Goal: Task Accomplishment & Management: Manage account settings

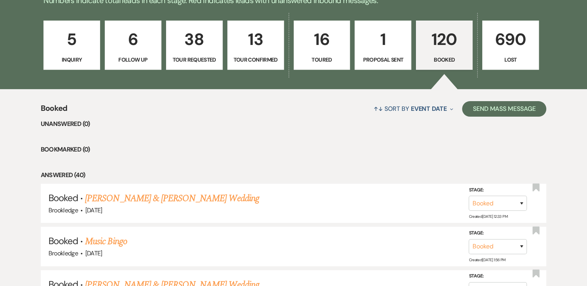
scroll to position [212, 0]
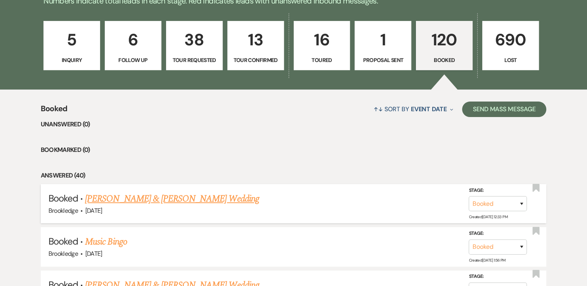
click at [191, 198] on link "[PERSON_NAME] & [PERSON_NAME] Wedding" at bounding box center [172, 199] width 174 height 14
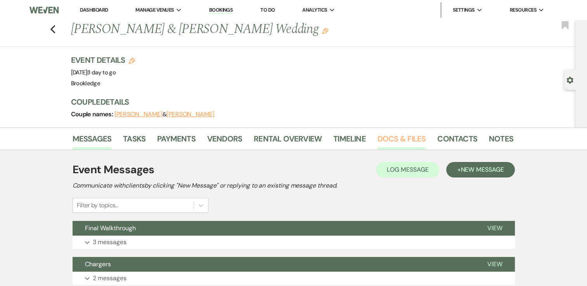
click at [388, 140] on link "Docs & Files" at bounding box center [402, 141] width 48 height 17
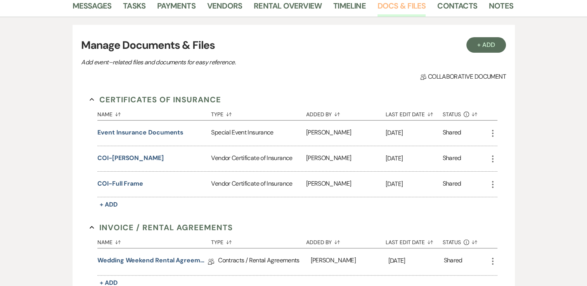
scroll to position [228, 0]
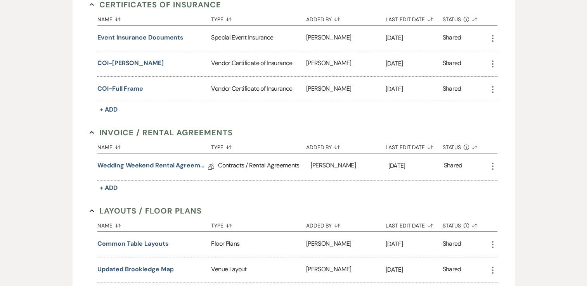
click at [142, 156] on div "Wedding Weekend Rental Agreement Collab Doc" at bounding box center [157, 167] width 121 height 27
click at [141, 165] on link "Wedding Weekend Rental Agreement" at bounding box center [152, 167] width 111 height 12
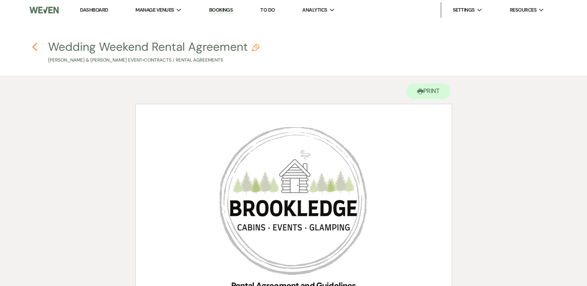
click at [32, 48] on icon "Previous" at bounding box center [35, 46] width 6 height 9
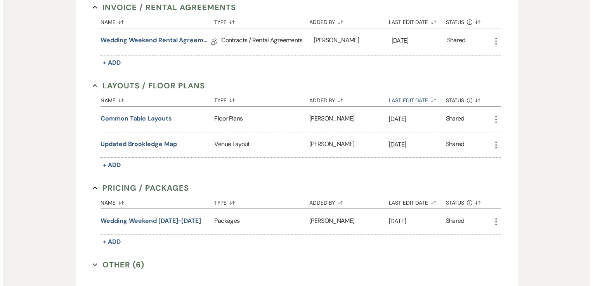
scroll to position [354, 0]
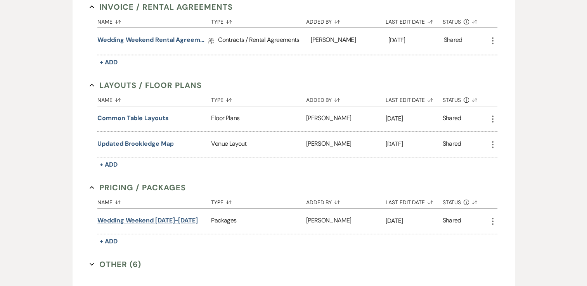
click at [127, 221] on button "Wedding Weekend [DATE]-[DATE]" at bounding box center [147, 220] width 101 height 9
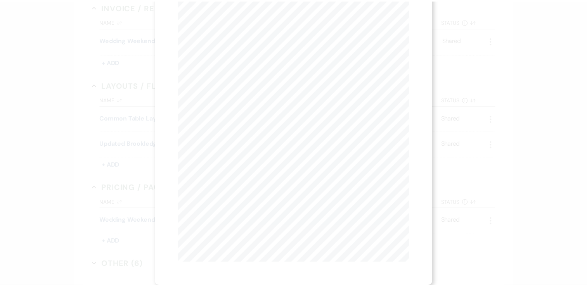
scroll to position [0, 0]
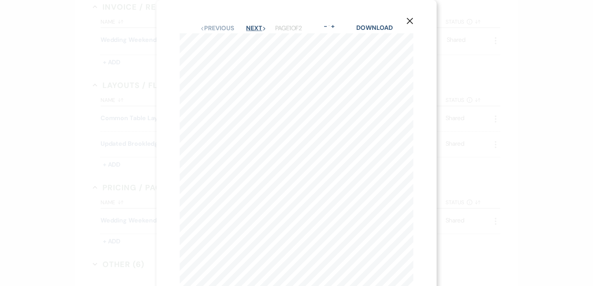
click at [253, 28] on button "Next Next" at bounding box center [256, 28] width 20 height 6
click at [405, 23] on button "X" at bounding box center [410, 21] width 12 height 14
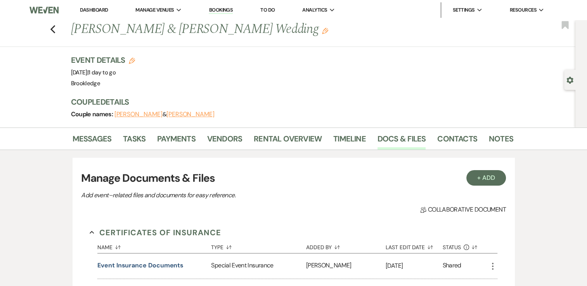
click at [66, 142] on div "Messages Tasks Payments Vendors Rental Overview Timeline Docs & Files Contacts …" at bounding box center [293, 139] width 587 height 23
click at [75, 140] on link "Messages" at bounding box center [92, 141] width 39 height 17
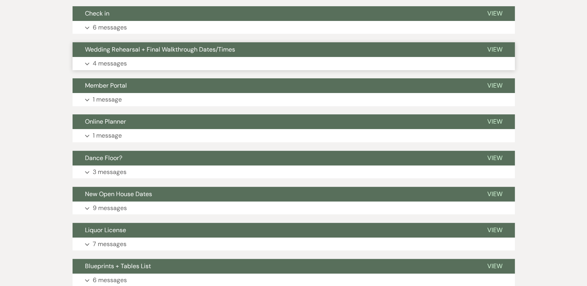
scroll to position [324, 0]
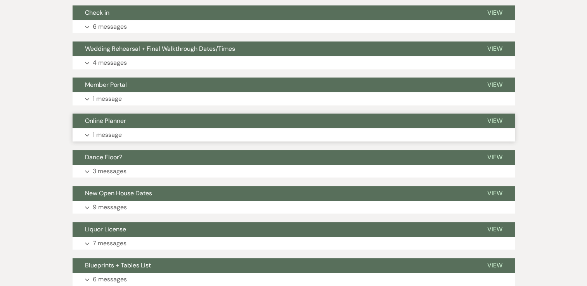
click at [123, 132] on button "Expand 1 message" at bounding box center [294, 134] width 442 height 13
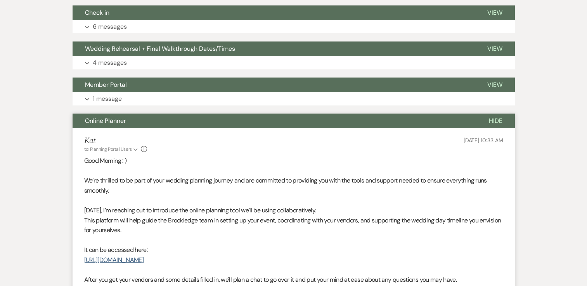
scroll to position [373, 0]
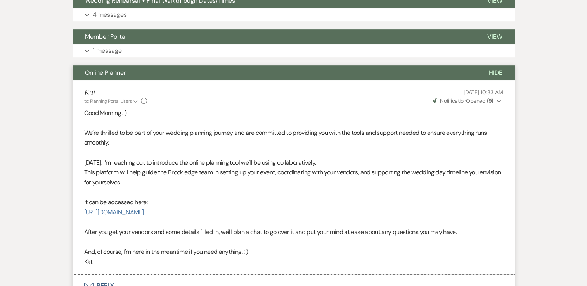
click at [144, 214] on link "[URL][DOMAIN_NAME]" at bounding box center [113, 212] width 59 height 8
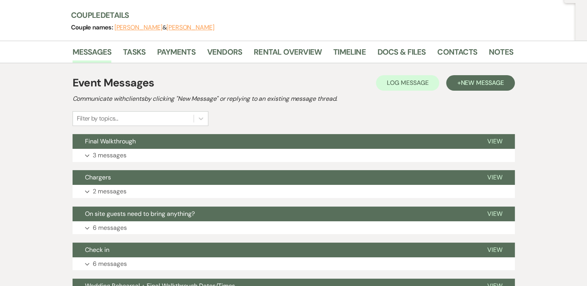
scroll to position [0, 0]
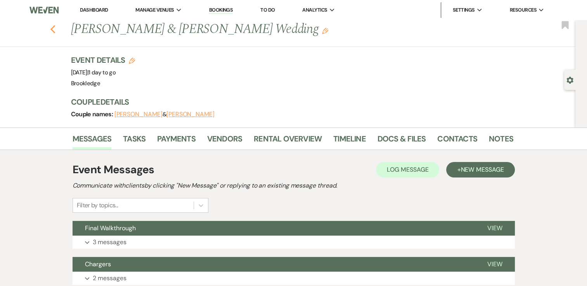
click at [55, 28] on use "button" at bounding box center [52, 29] width 5 height 9
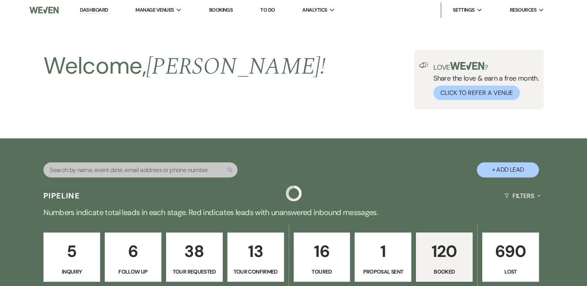
scroll to position [212, 0]
